Goal: Contribute content: Contribute content

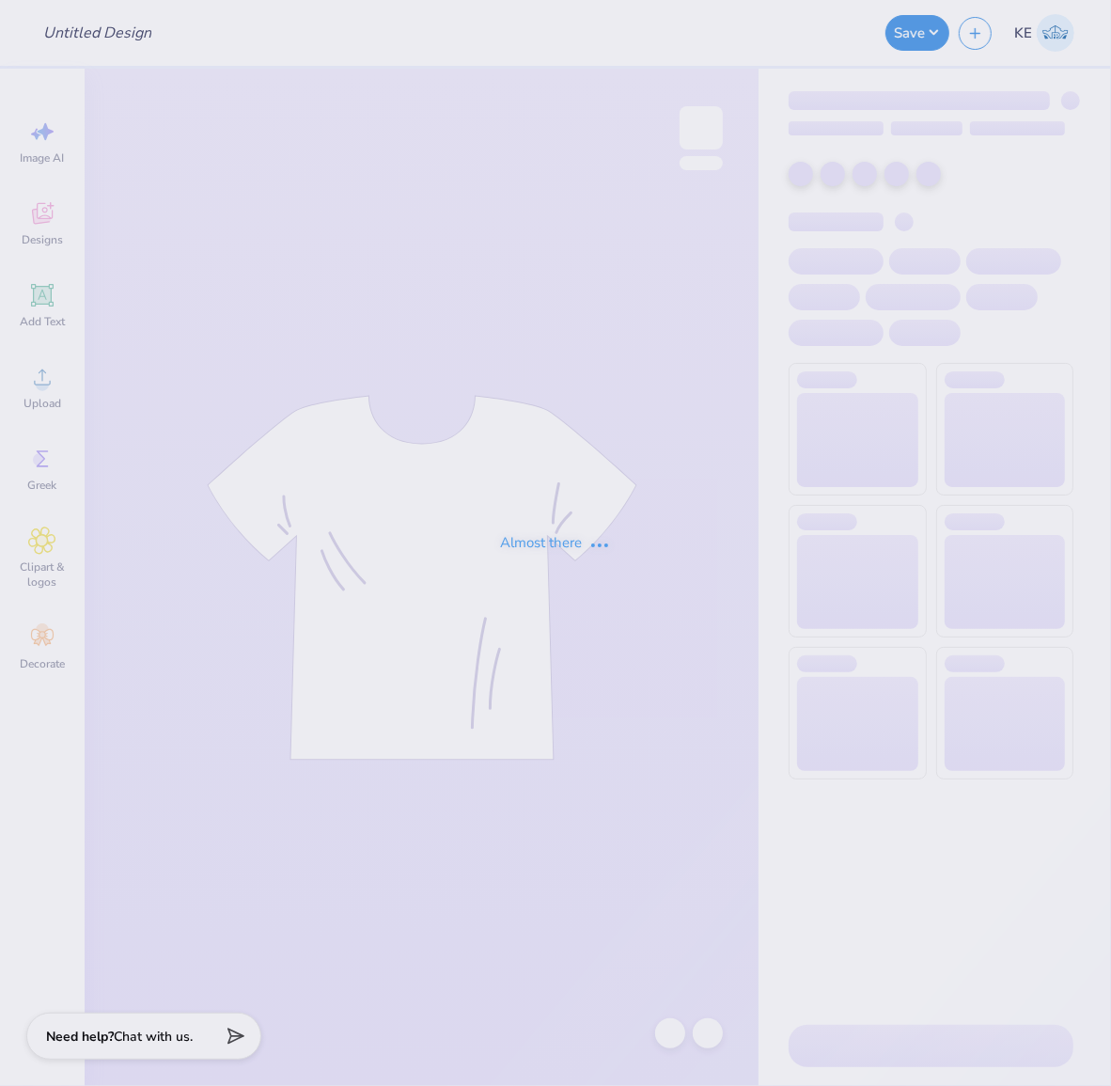
type input "Phi Mu Islanders Social 3"
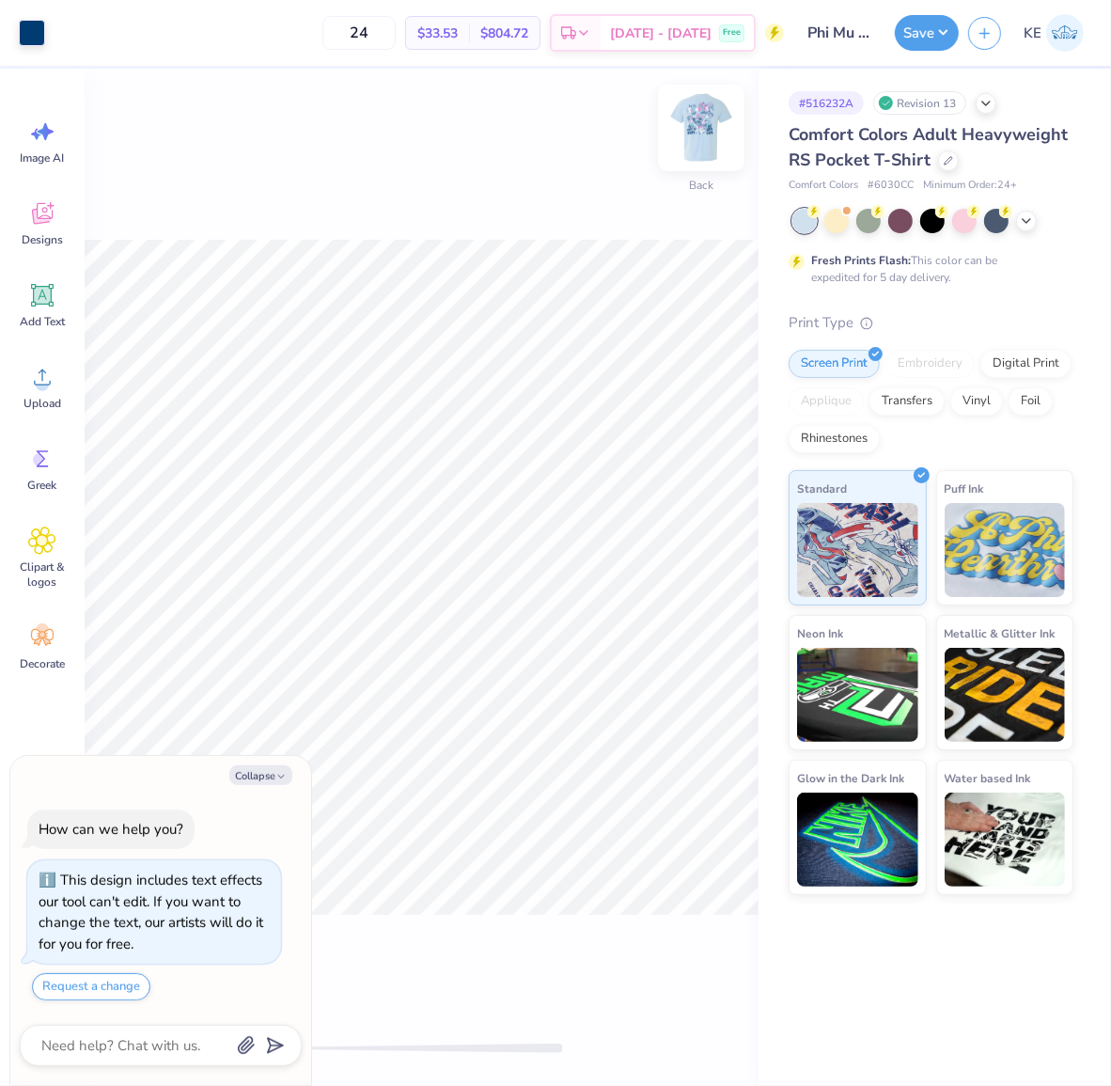
click at [705, 127] on img at bounding box center [701, 127] width 75 height 75
click at [709, 624] on icon at bounding box center [710, 625] width 26 height 23
click at [708, 143] on img at bounding box center [701, 127] width 75 height 75
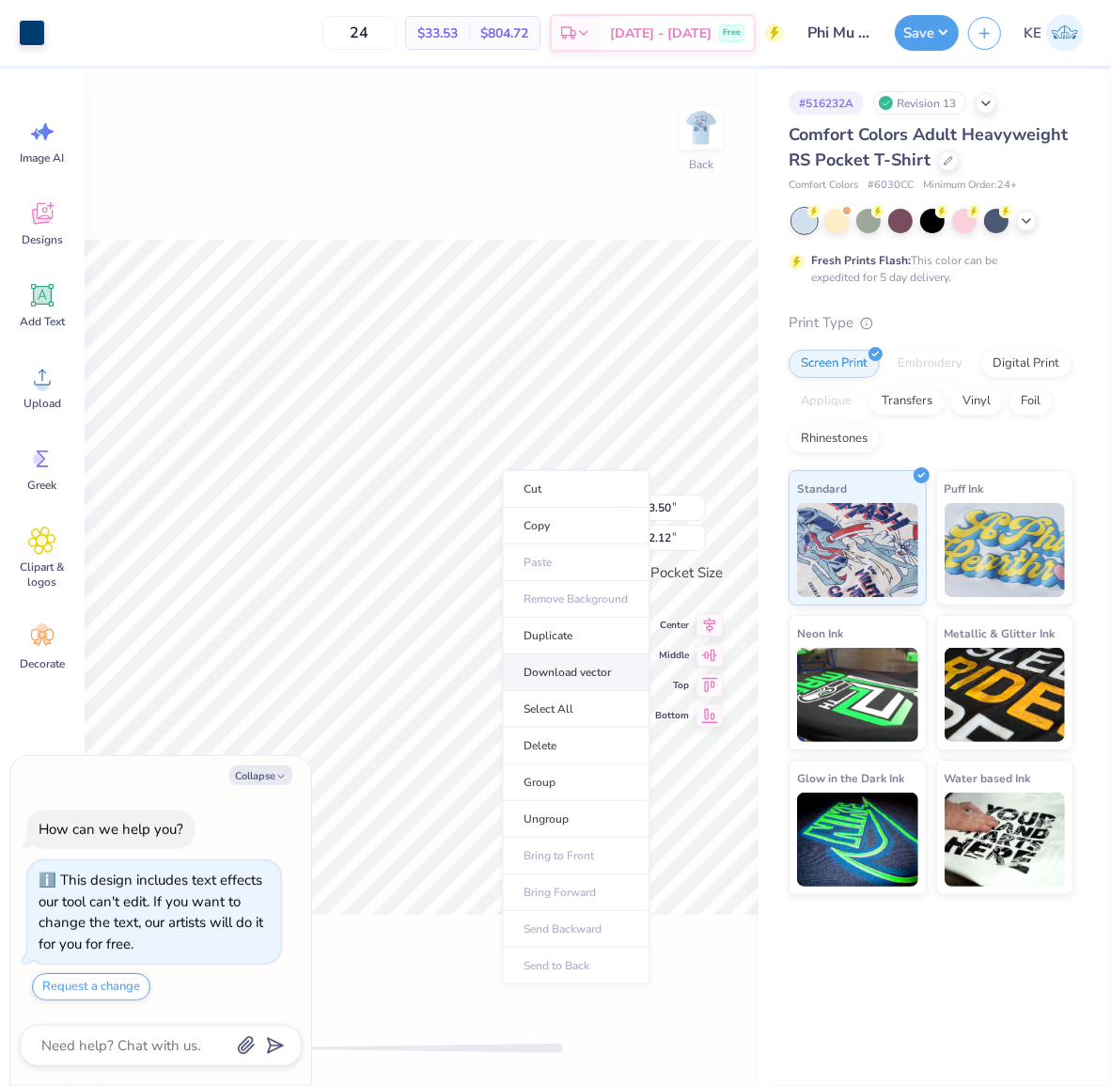
click at [592, 664] on li "Download vector" at bounding box center [576, 672] width 148 height 37
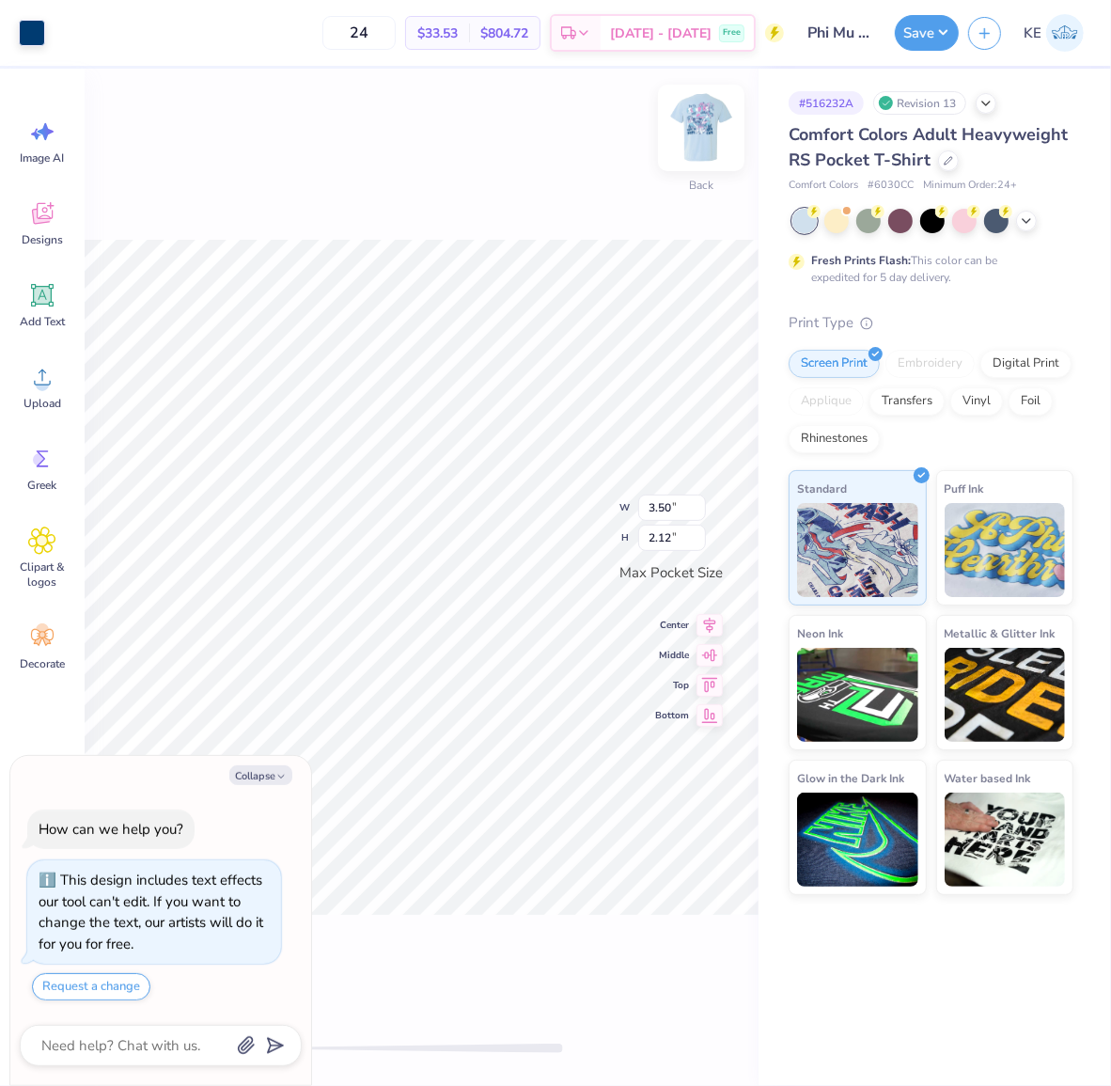
click at [728, 118] on img at bounding box center [701, 127] width 75 height 75
click at [702, 125] on img at bounding box center [701, 127] width 75 height 75
click at [268, 778] on button "Collapse" at bounding box center [260, 775] width 63 height 20
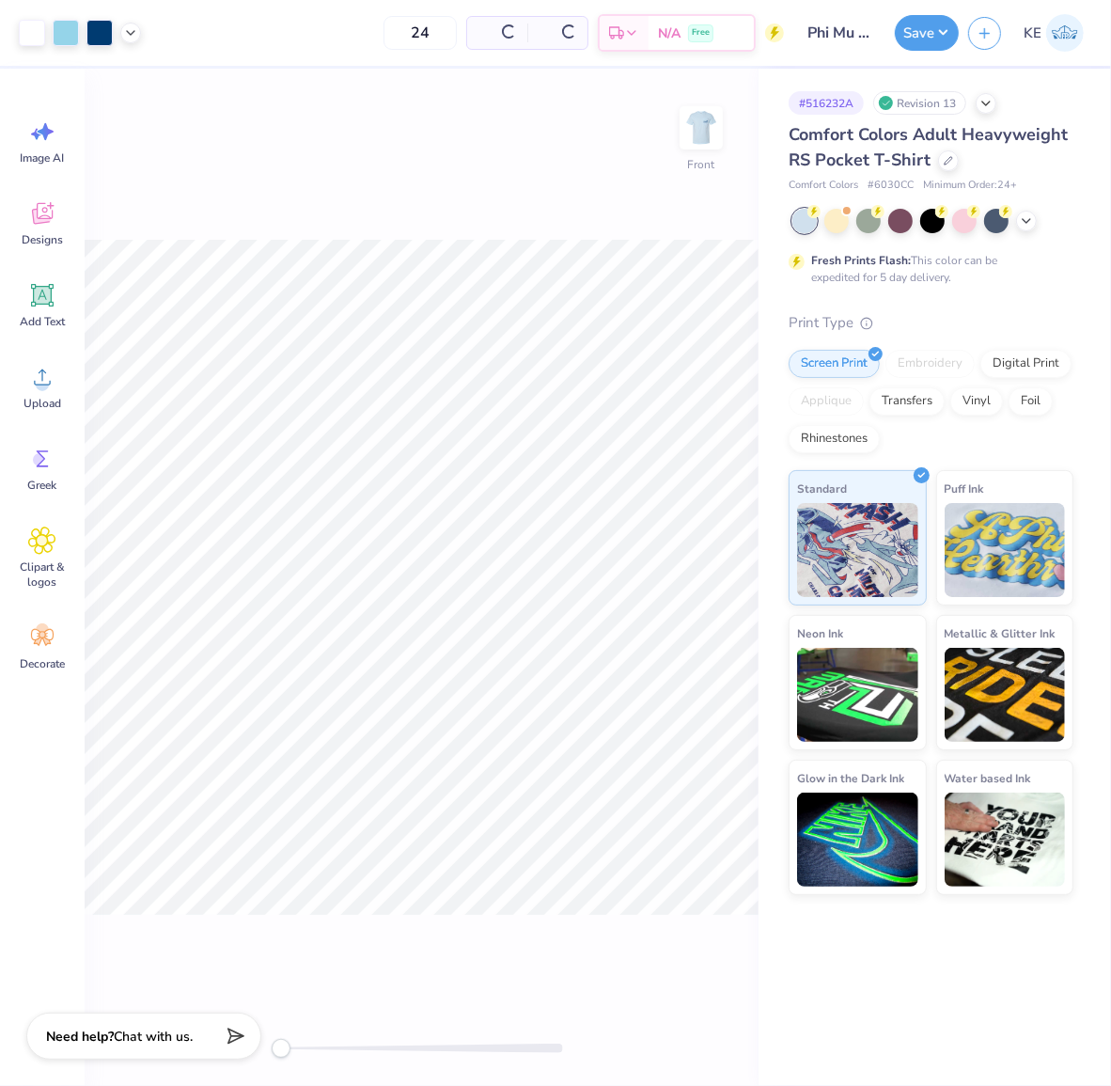
type textarea "x"
click at [699, 126] on img at bounding box center [701, 127] width 75 height 75
click at [570, 142] on div "Back" at bounding box center [422, 577] width 674 height 1017
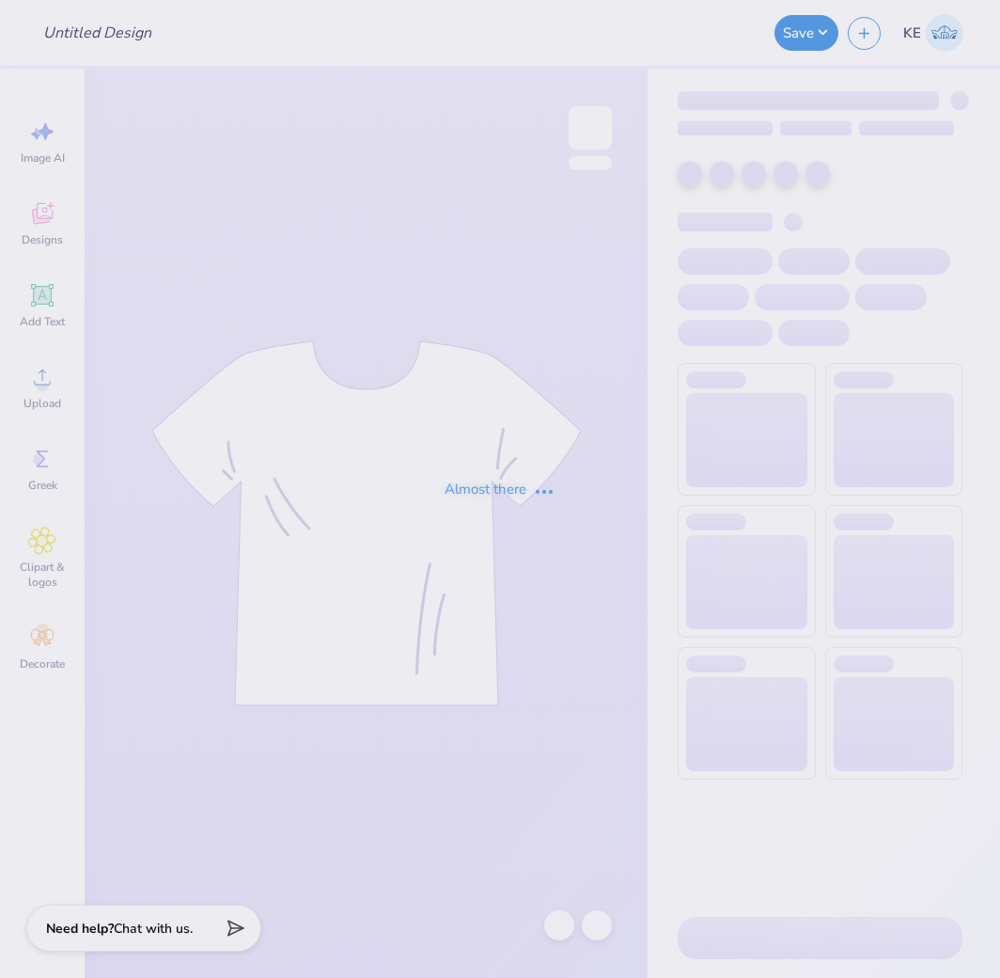
type input "Phi Mu Islanders Social 3"
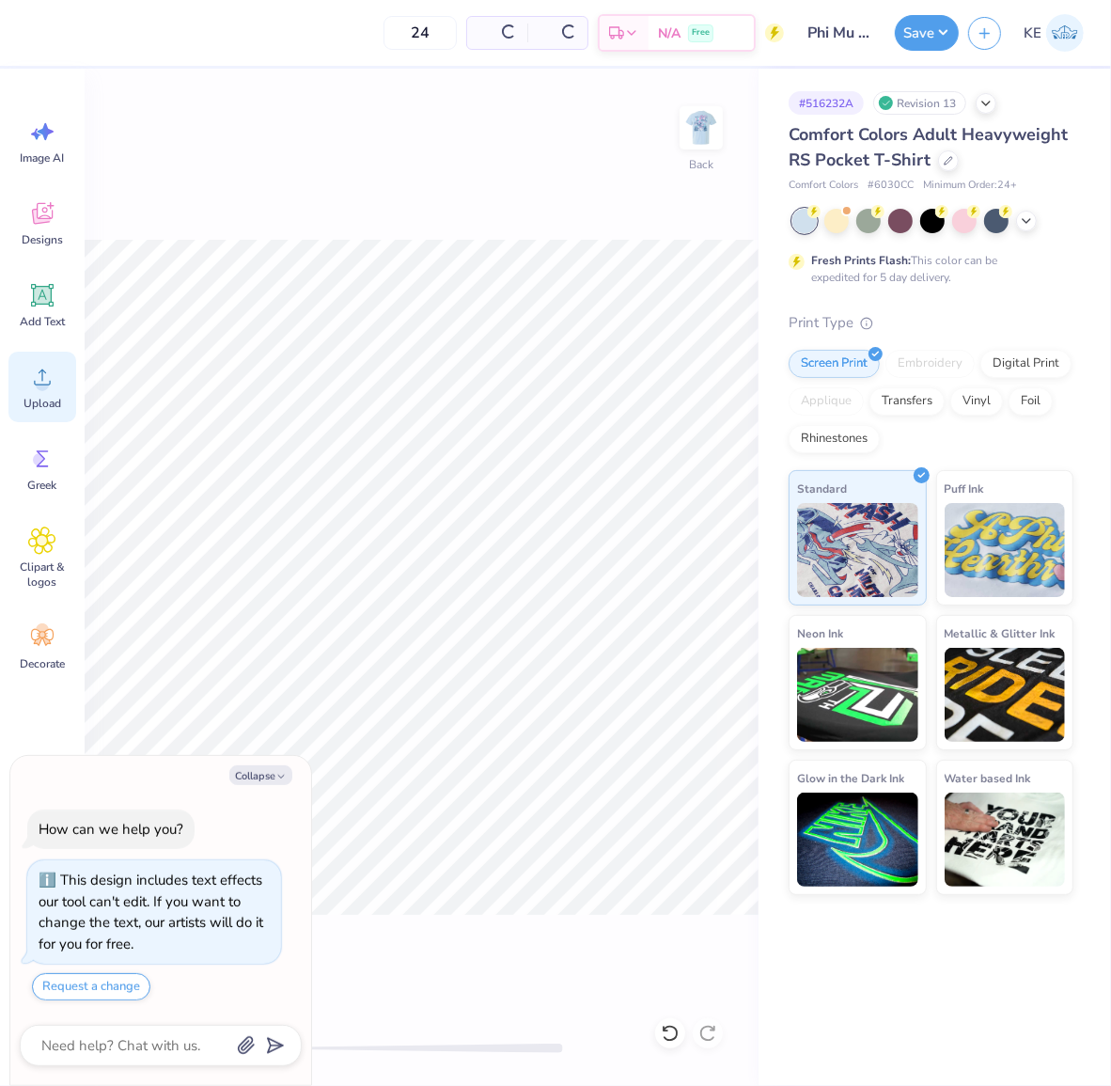
click at [39, 363] on icon at bounding box center [42, 377] width 28 height 28
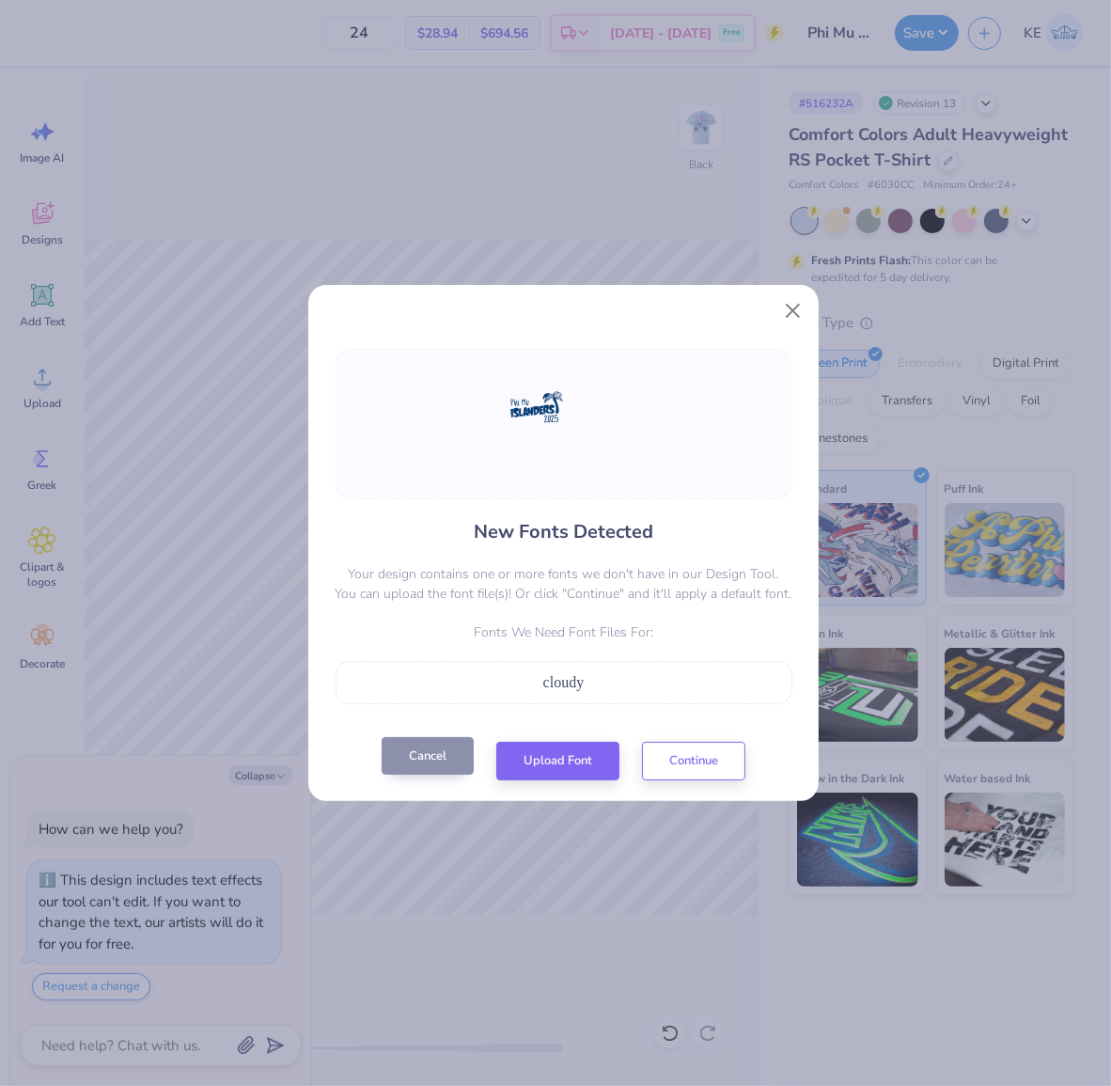
click at [430, 767] on button "Cancel" at bounding box center [428, 756] width 92 height 39
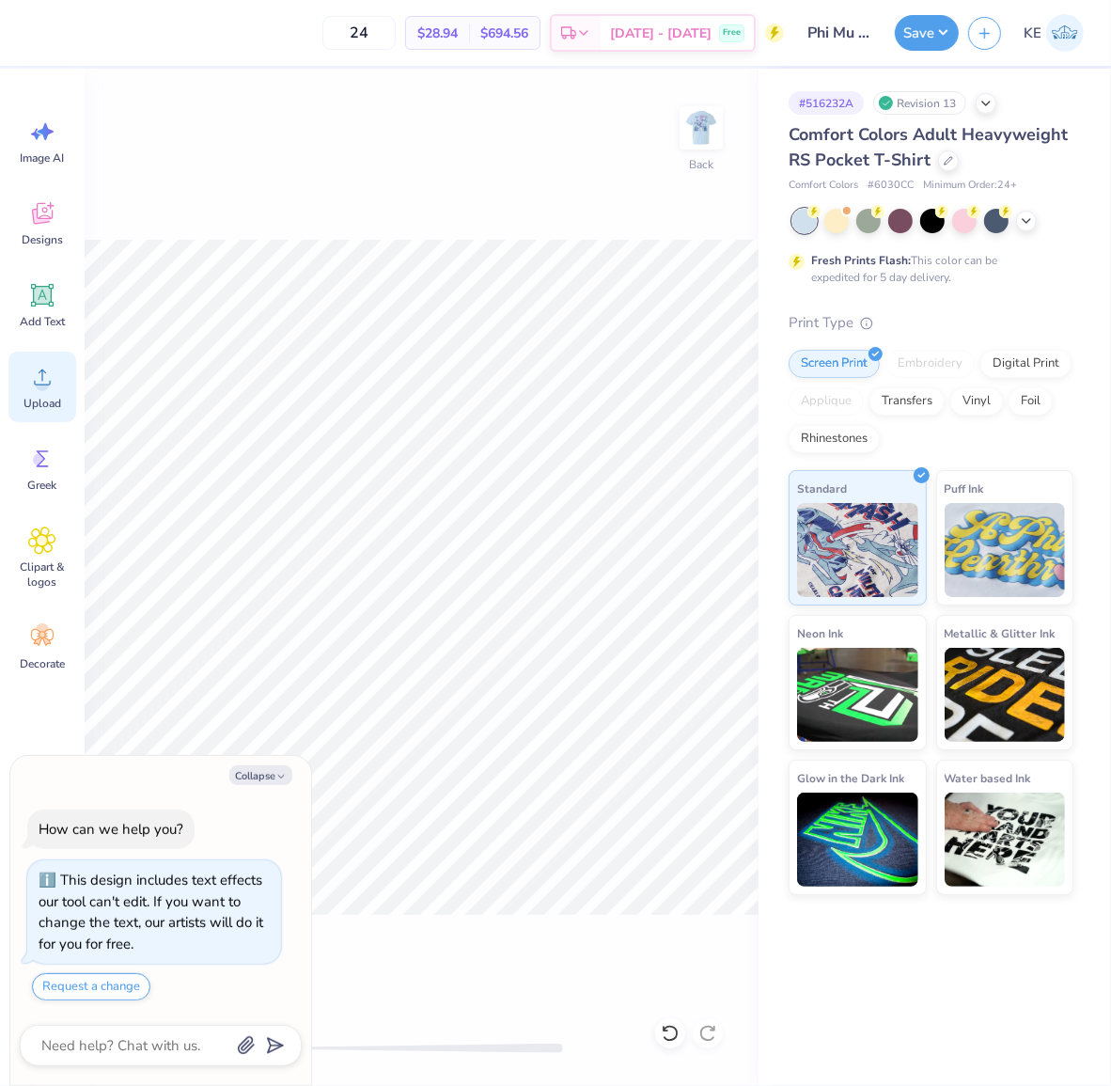
click at [56, 381] on div "Upload" at bounding box center [42, 387] width 68 height 71
click at [25, 354] on div "Upload" at bounding box center [42, 387] width 68 height 71
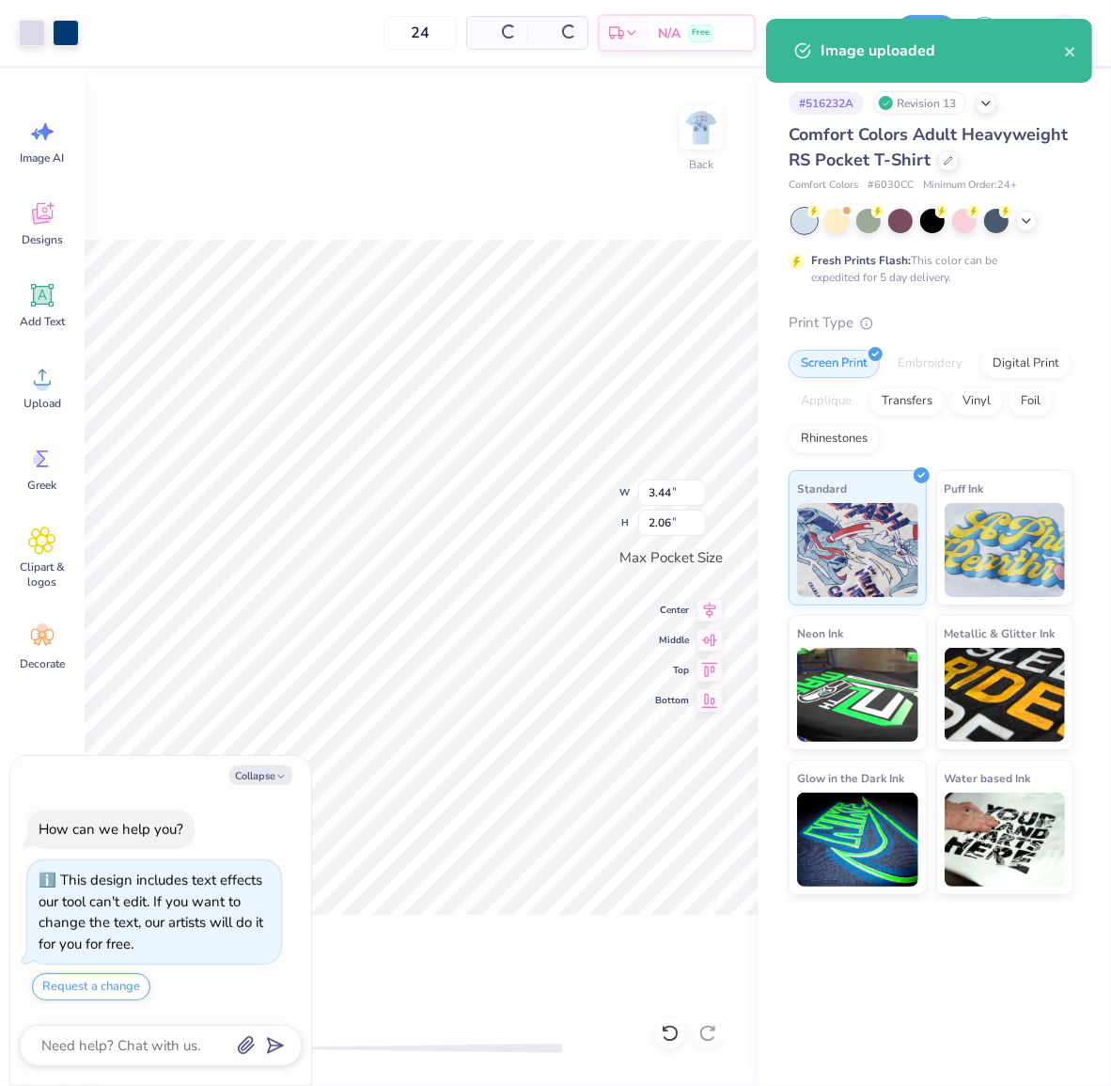
type textarea "x"
click at [656, 485] on input "3.44" at bounding box center [672, 493] width 68 height 26
type input "3.5"
type textarea "x"
type input "3.50"
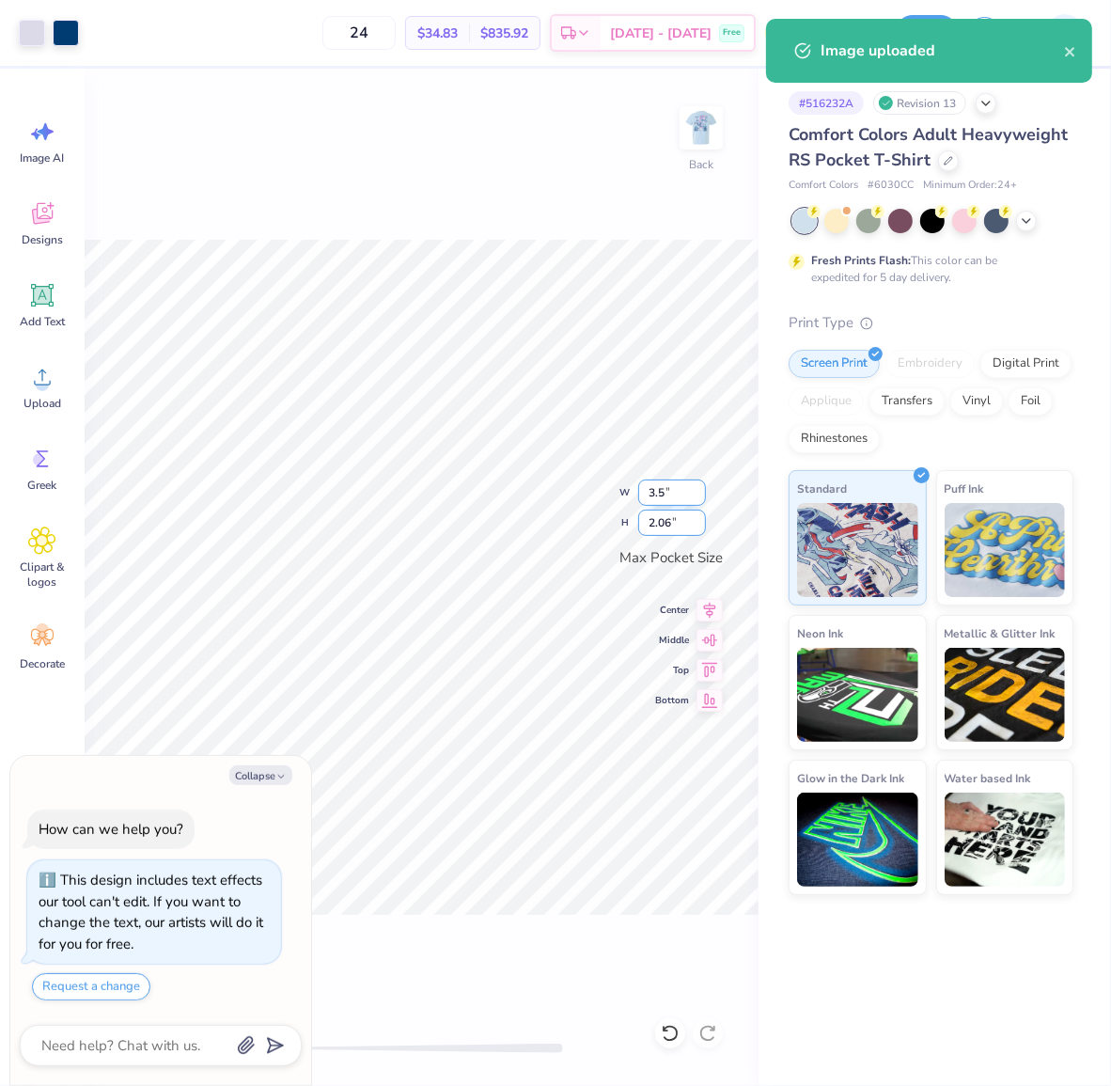
type input "2.10"
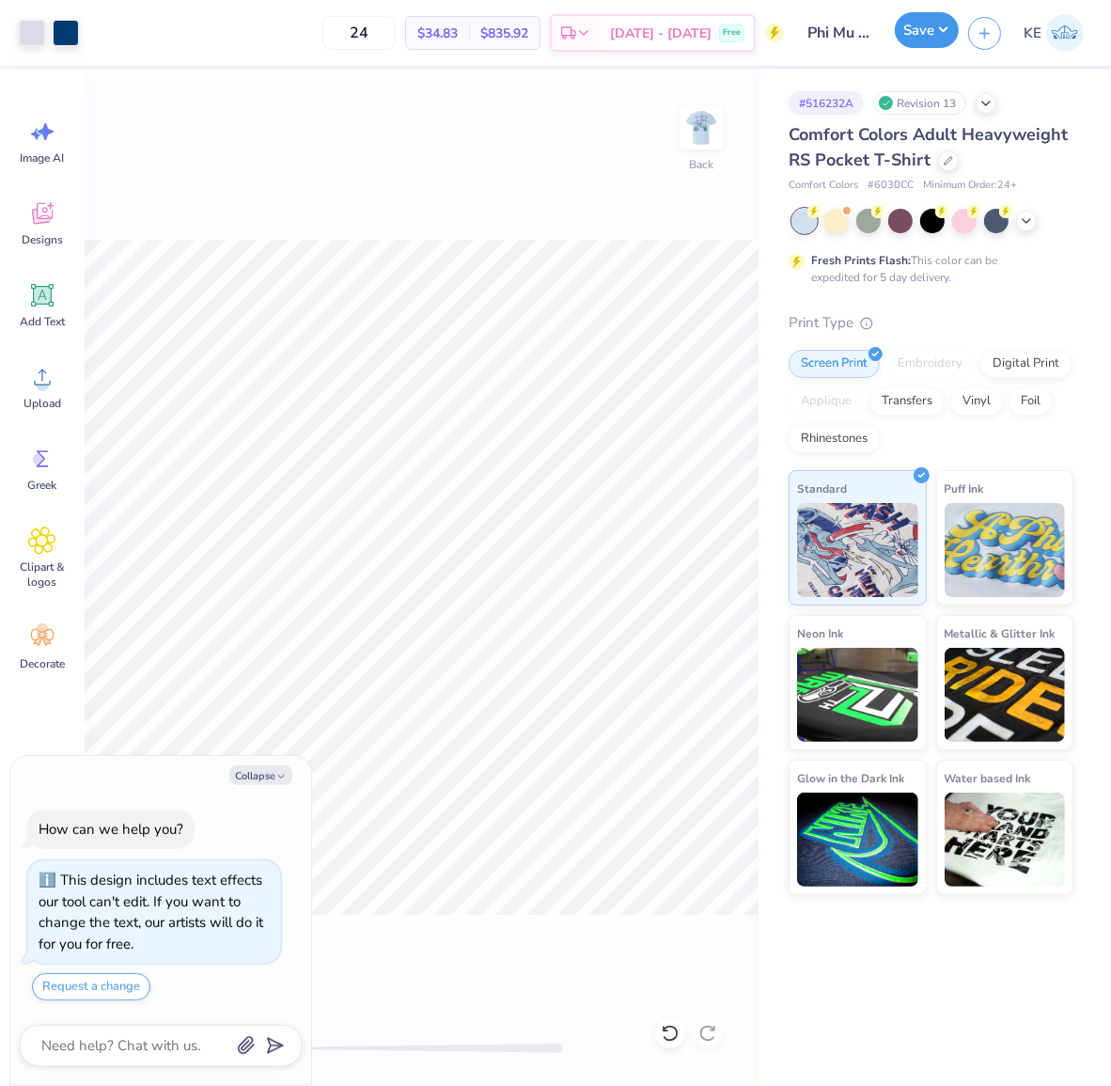
click at [936, 48] on div "Save" at bounding box center [927, 33] width 64 height 36
click at [931, 48] on button "Save" at bounding box center [927, 33] width 64 height 36
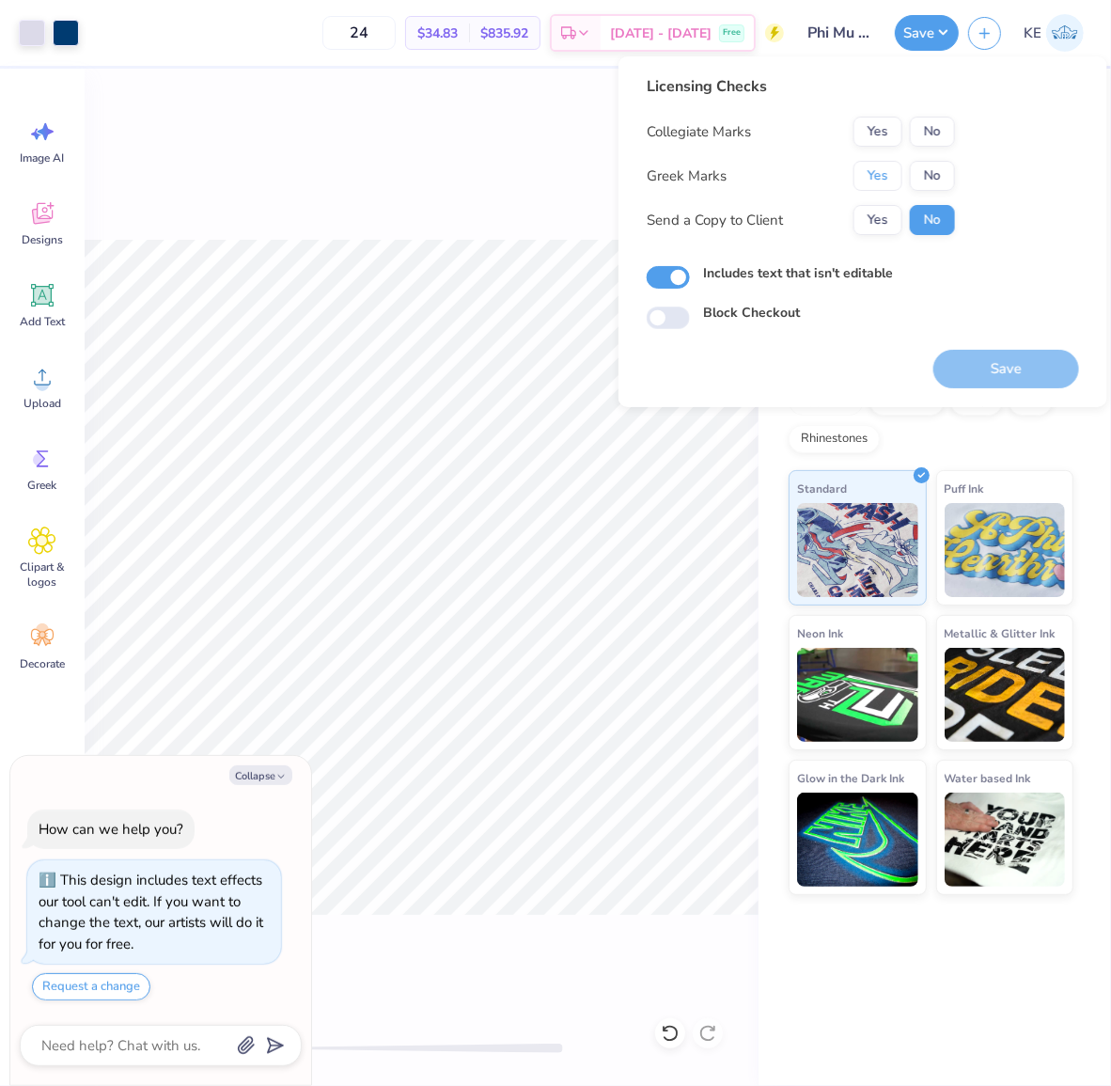
drag, startPoint x: 880, startPoint y: 181, endPoint x: 923, endPoint y: 147, distance: 54.9
click at [880, 181] on button "Yes" at bounding box center [878, 176] width 49 height 30
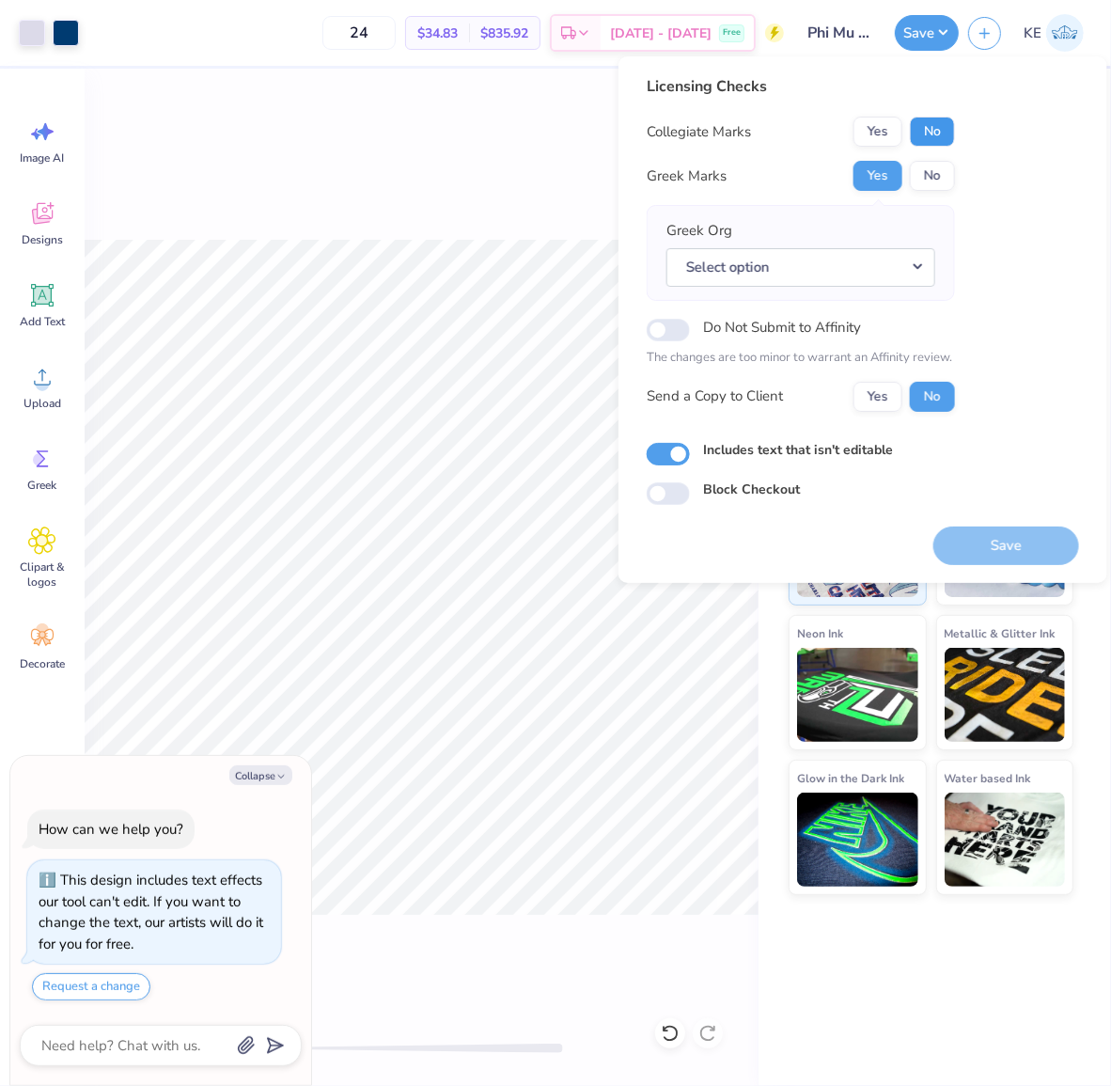
click at [936, 128] on button "No" at bounding box center [932, 132] width 45 height 30
type textarea "x"
click at [823, 266] on button "Select option" at bounding box center [801, 267] width 269 height 39
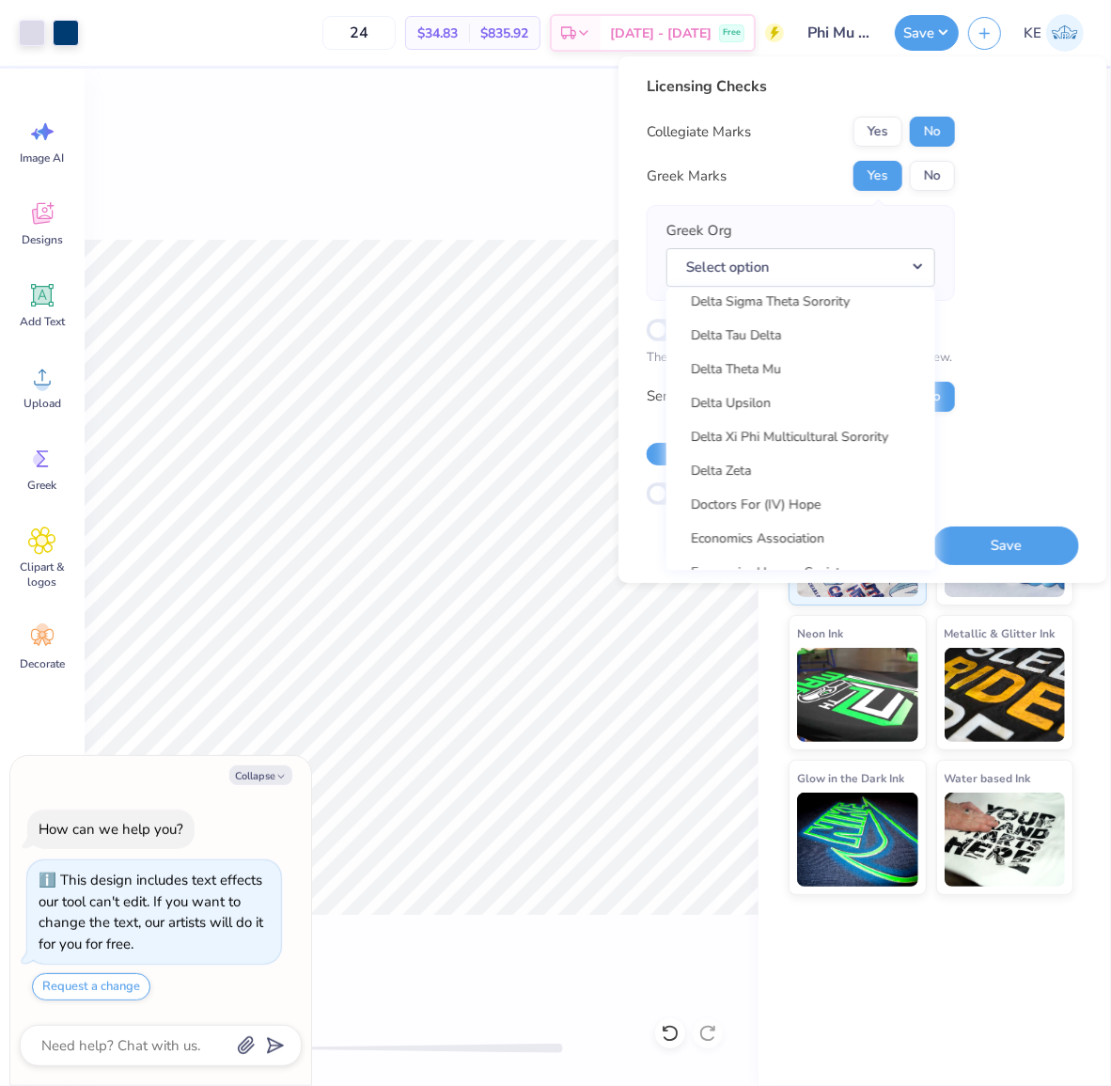
scroll to position [10056, 0]
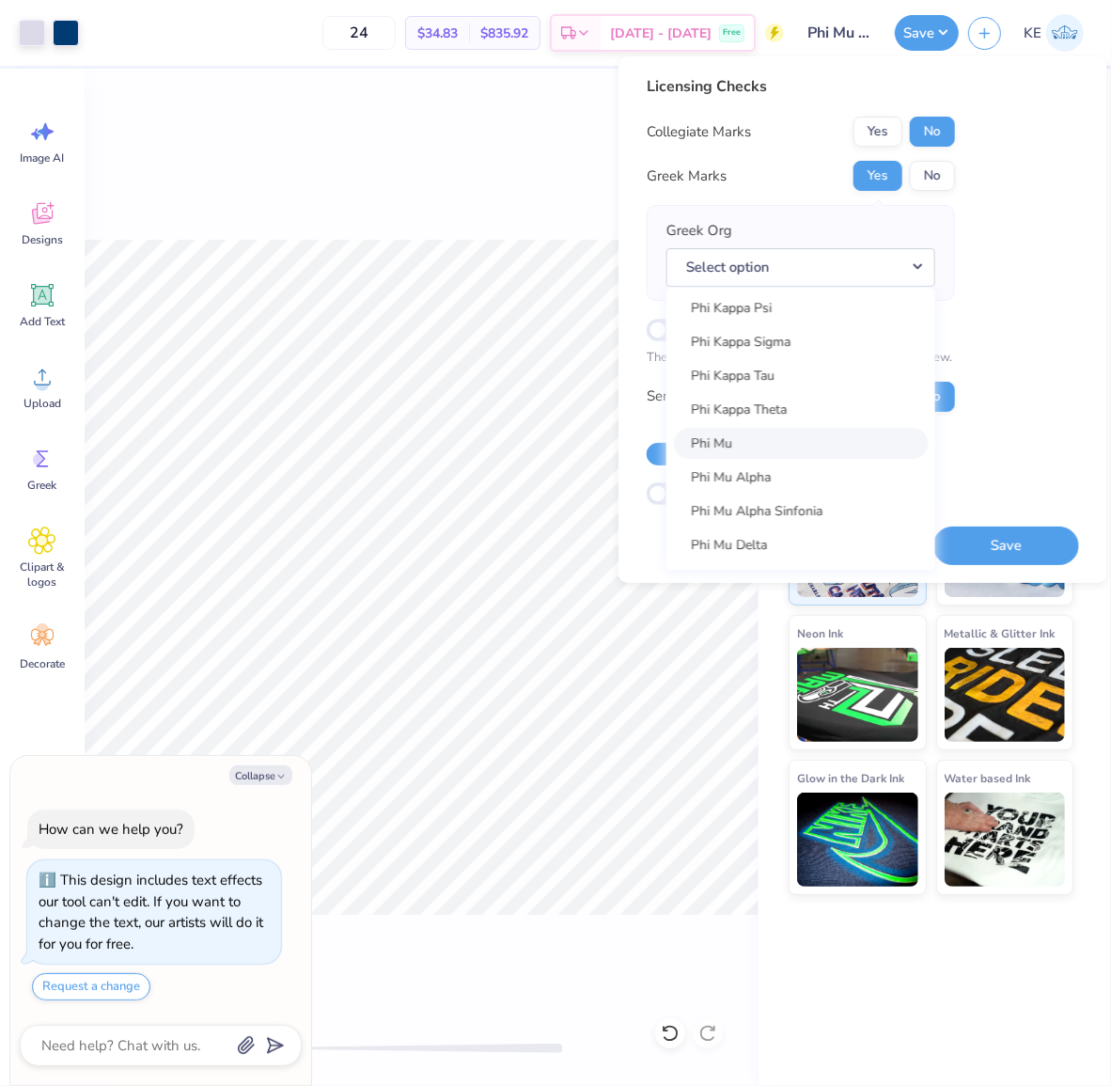
click at [764, 428] on link "Phi Mu" at bounding box center [801, 443] width 254 height 31
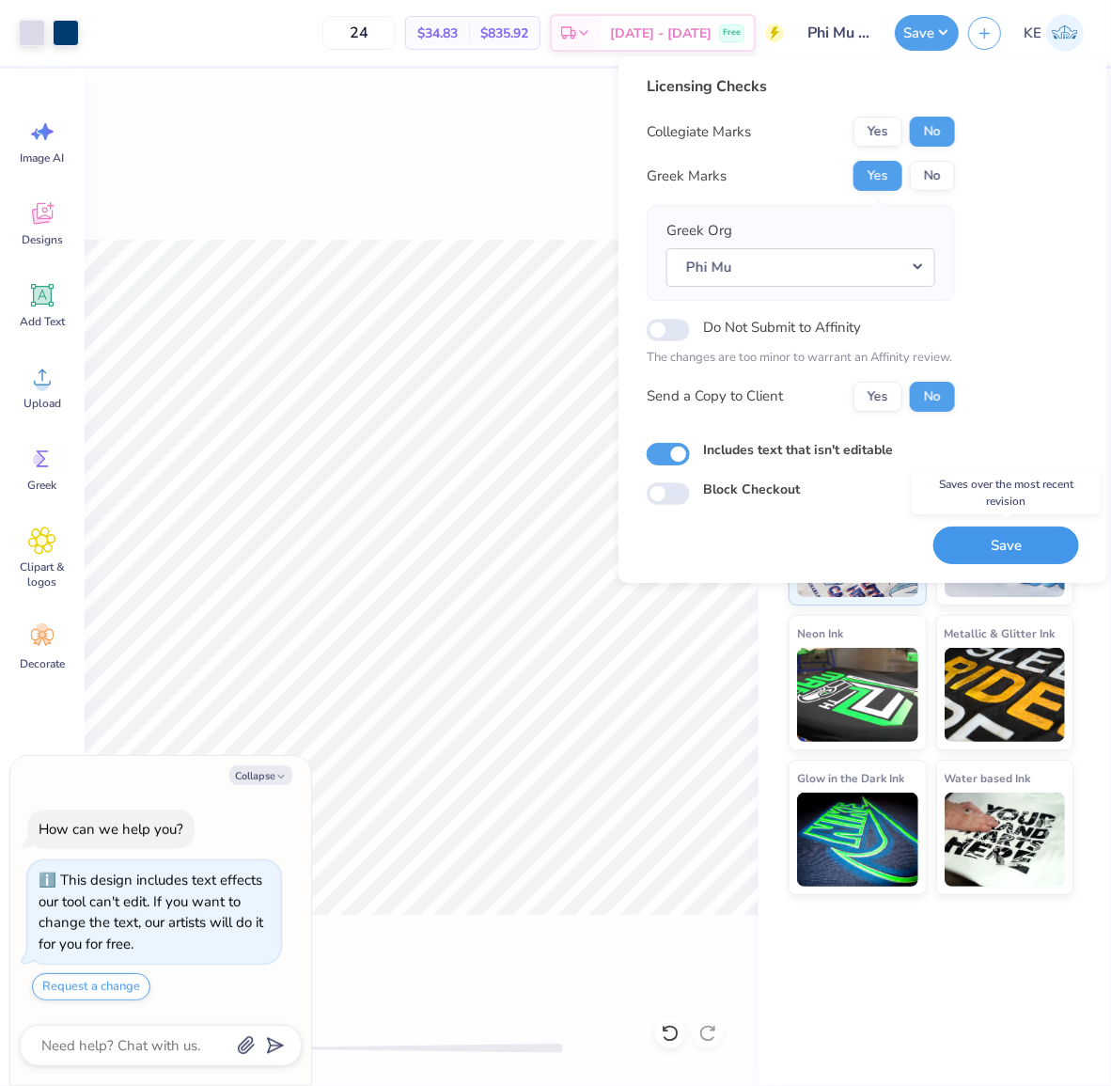
click at [999, 546] on button "Save" at bounding box center [1007, 546] width 146 height 39
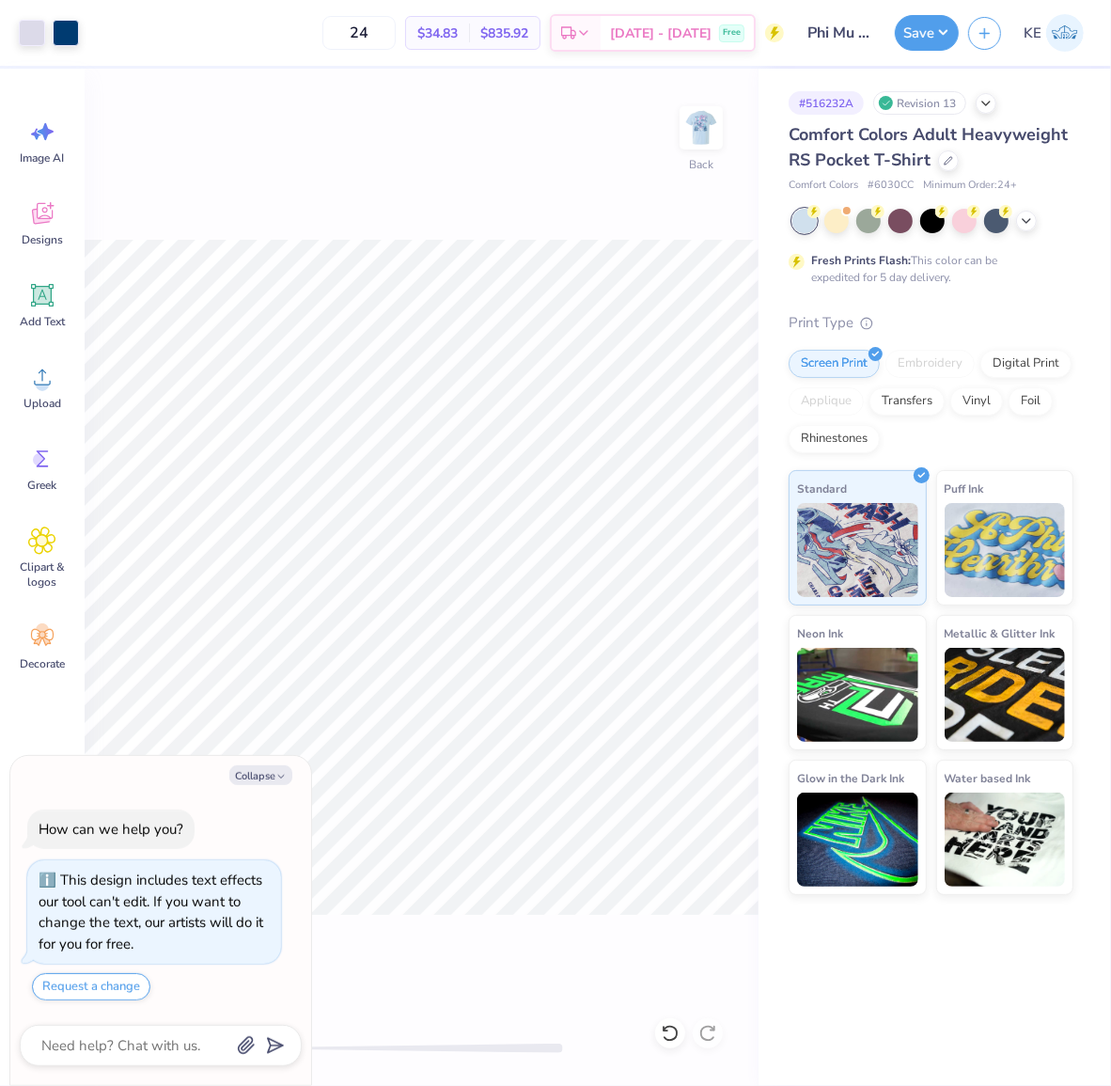
type textarea "x"
